Goal: Navigation & Orientation: Find specific page/section

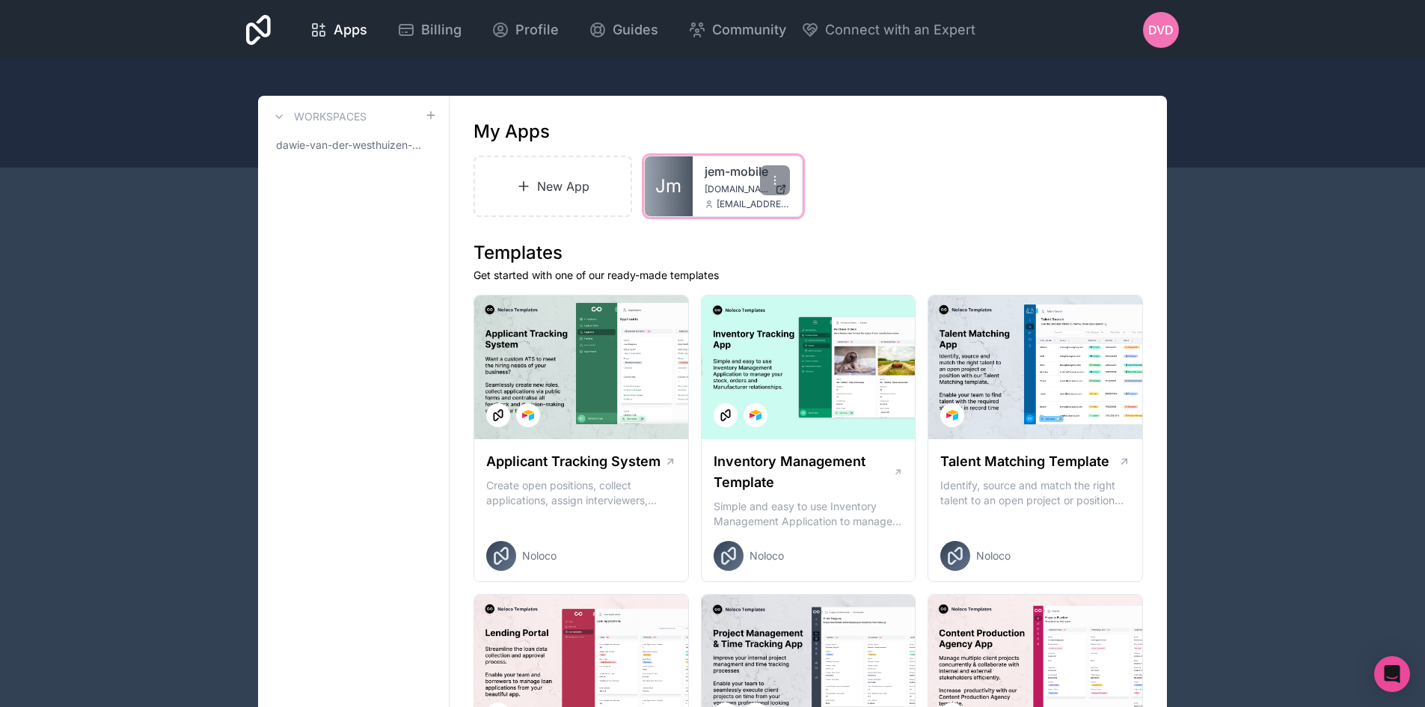
click at [679, 184] on span "Jm" at bounding box center [668, 186] width 26 height 24
